Goal: Task Accomplishment & Management: Use online tool/utility

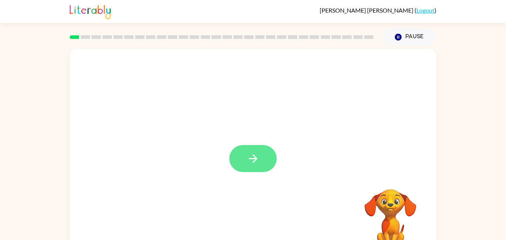
click at [250, 157] on icon "button" at bounding box center [253, 158] width 13 height 13
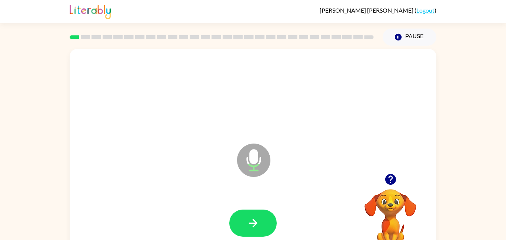
click at [250, 157] on icon "Microphone The Microphone is here when it is your turn to talk" at bounding box center [290, 169] width 111 height 56
drag, startPoint x: 250, startPoint y: 157, endPoint x: 266, endPoint y: 160, distance: 16.6
click at [266, 160] on icon "Microphone The Microphone is here when it is your turn to talk" at bounding box center [290, 169] width 111 height 56
click at [247, 222] on icon "button" at bounding box center [253, 222] width 13 height 13
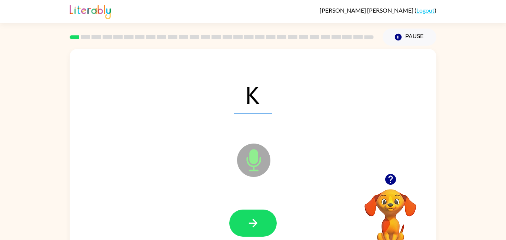
click at [248, 166] on icon at bounding box center [253, 159] width 33 height 33
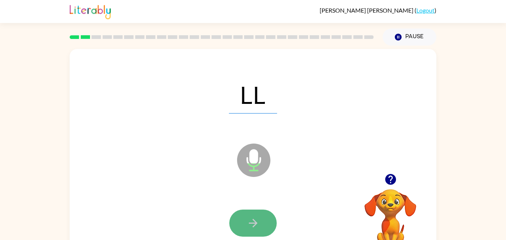
click at [264, 223] on button "button" at bounding box center [252, 222] width 47 height 27
click at [256, 226] on icon "button" at bounding box center [253, 222] width 13 height 13
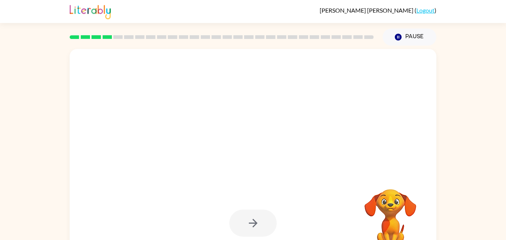
click at [256, 226] on div at bounding box center [252, 222] width 47 height 27
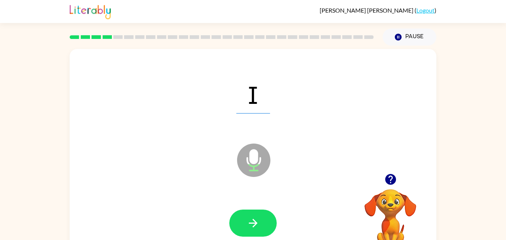
scroll to position [0, 0]
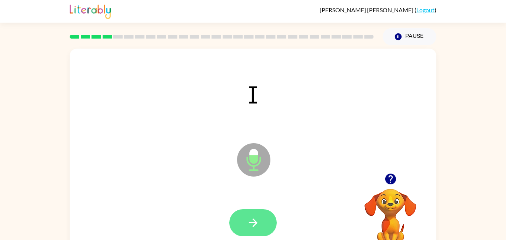
click at [256, 226] on icon "button" at bounding box center [253, 222] width 13 height 13
click at [259, 215] on button "button" at bounding box center [252, 222] width 47 height 27
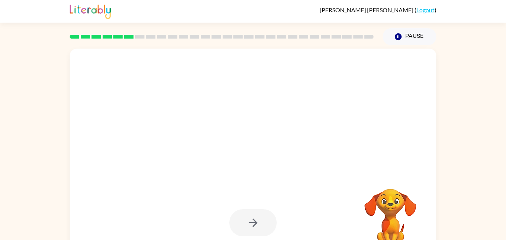
scroll to position [0, 0]
click at [211, 145] on div at bounding box center [235, 141] width 316 height 27
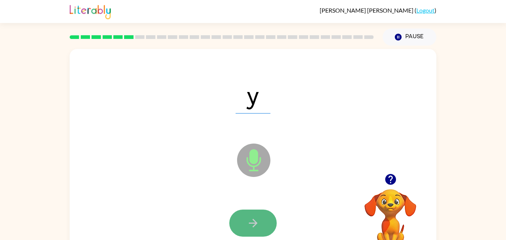
click at [251, 211] on button "button" at bounding box center [252, 222] width 47 height 27
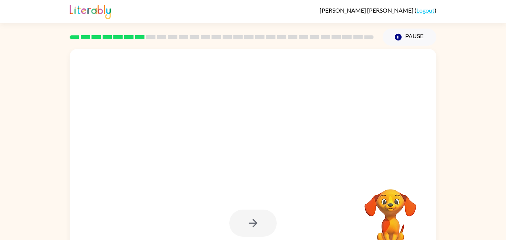
scroll to position [21, 0]
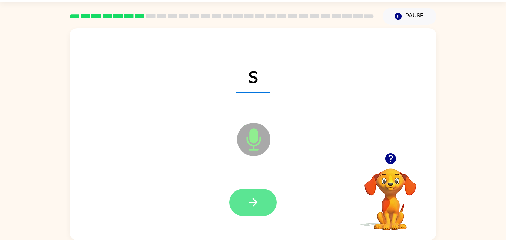
click at [251, 196] on icon "button" at bounding box center [253, 202] width 13 height 13
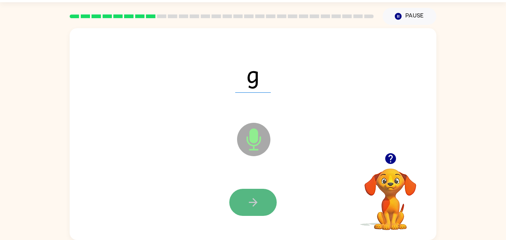
click at [262, 199] on button "button" at bounding box center [252, 202] width 47 height 27
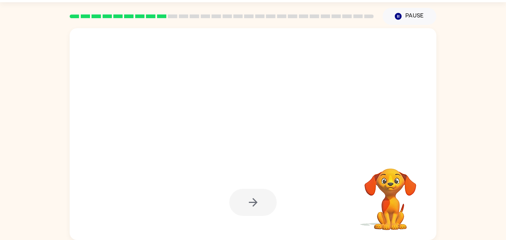
click at [262, 199] on div at bounding box center [252, 202] width 47 height 27
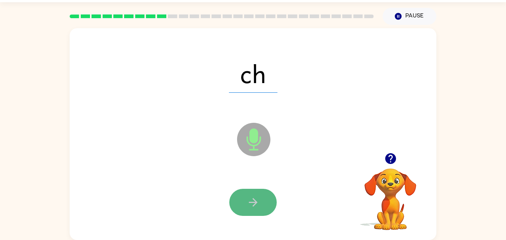
click at [267, 204] on button "button" at bounding box center [252, 202] width 47 height 27
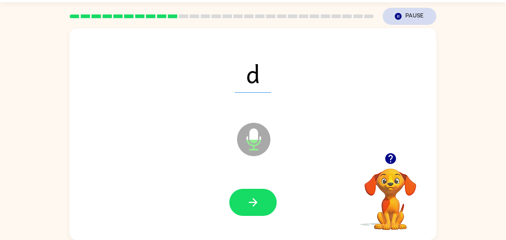
click at [390, 19] on button "Pause Pause" at bounding box center [410, 16] width 54 height 17
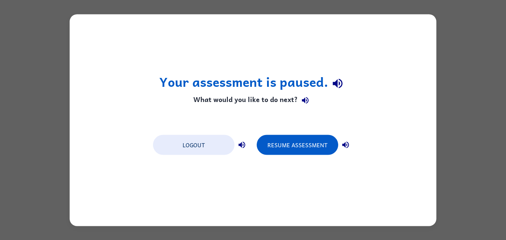
scroll to position [0, 0]
